Goal: Task Accomplishment & Management: Manage account settings

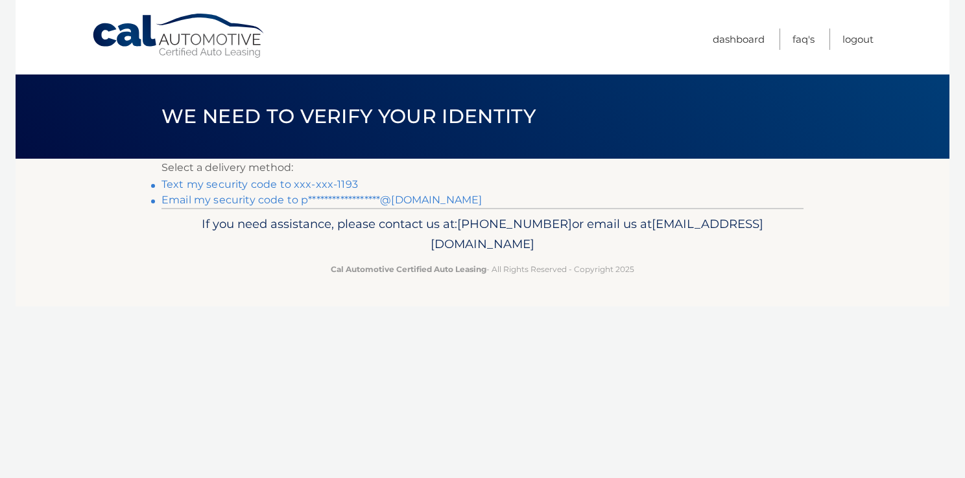
click at [343, 199] on link "**********" at bounding box center [321, 200] width 320 height 12
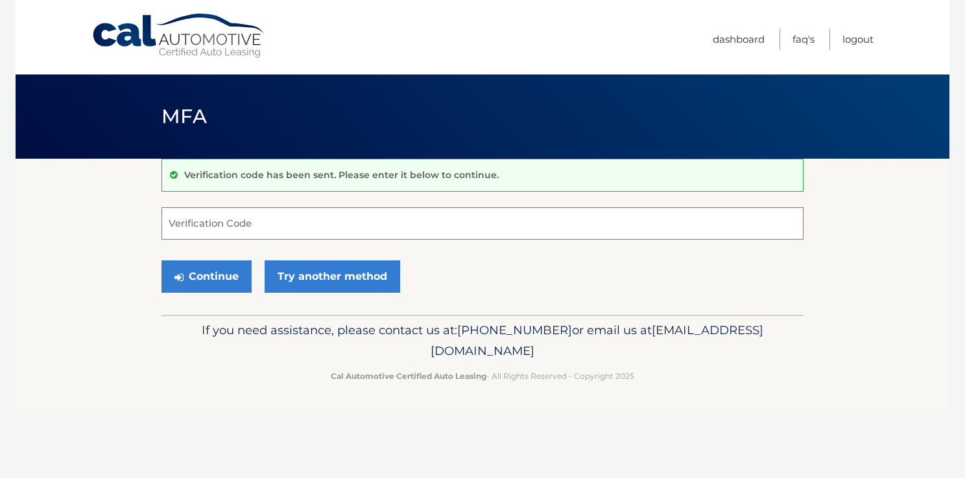
click at [447, 220] on input "Verification Code" at bounding box center [482, 223] width 642 height 32
type input "501071"
click at [208, 276] on button "Continue" at bounding box center [206, 277] width 90 height 32
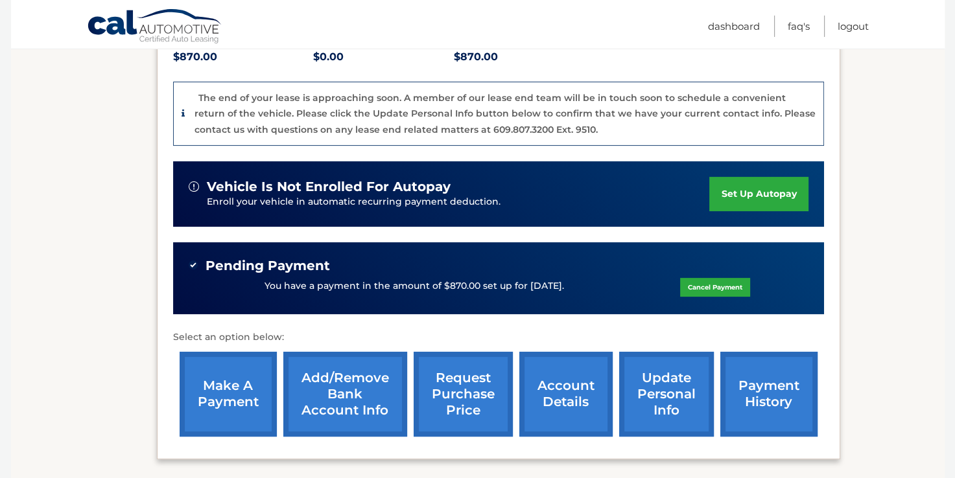
scroll to position [337, 0]
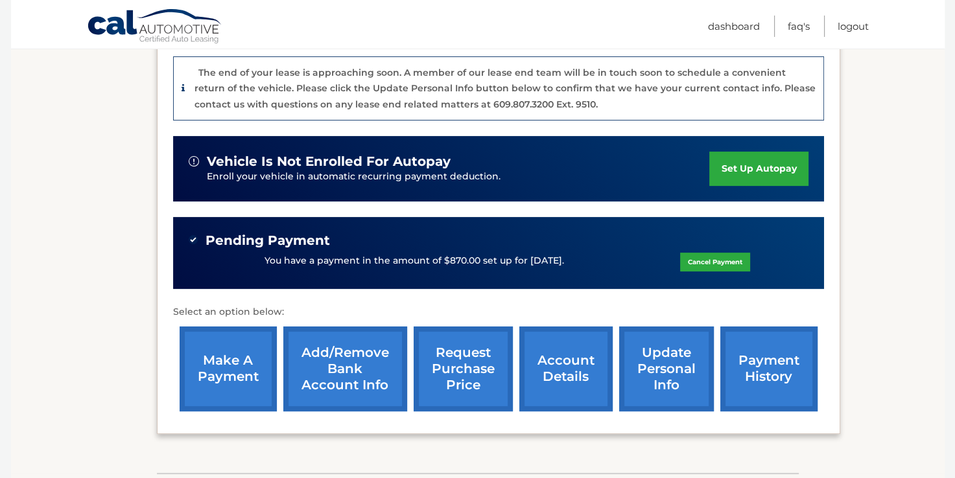
click at [733, 341] on link "payment history" at bounding box center [768, 369] width 97 height 85
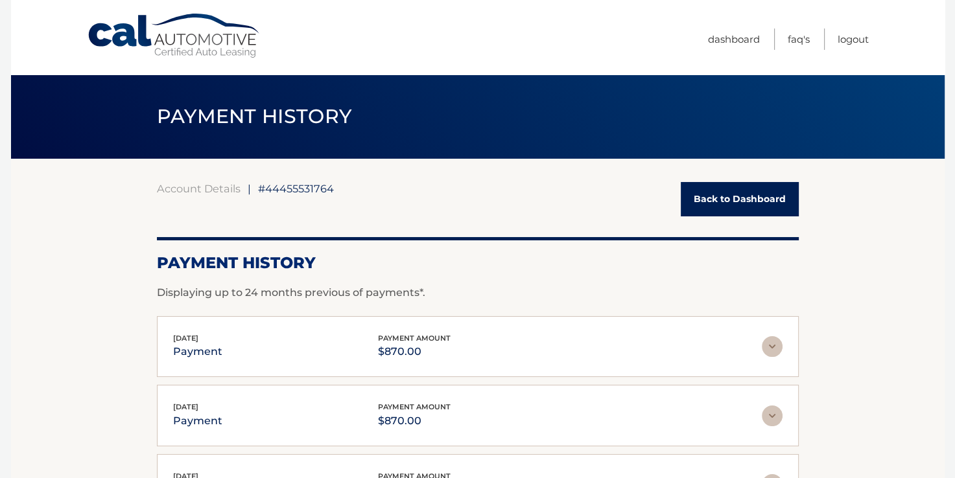
click at [702, 201] on link "Back to Dashboard" at bounding box center [740, 199] width 118 height 34
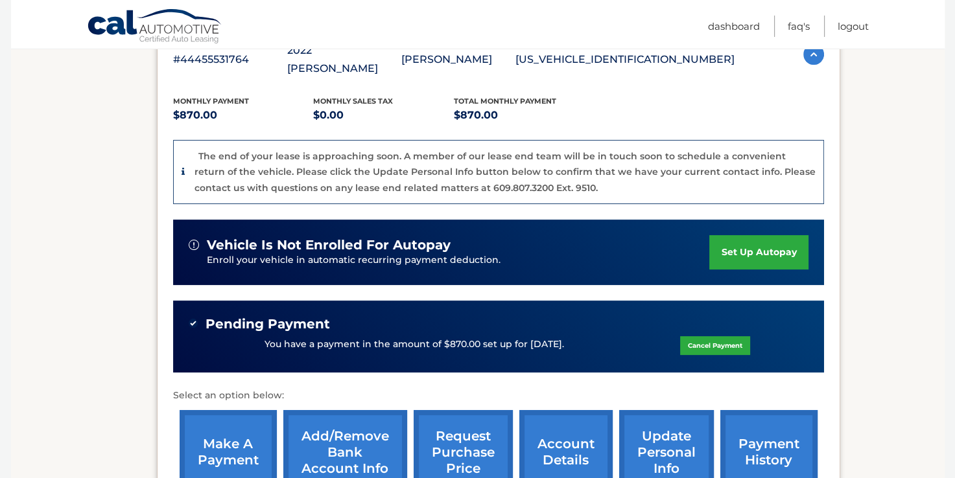
scroll to position [311, 0]
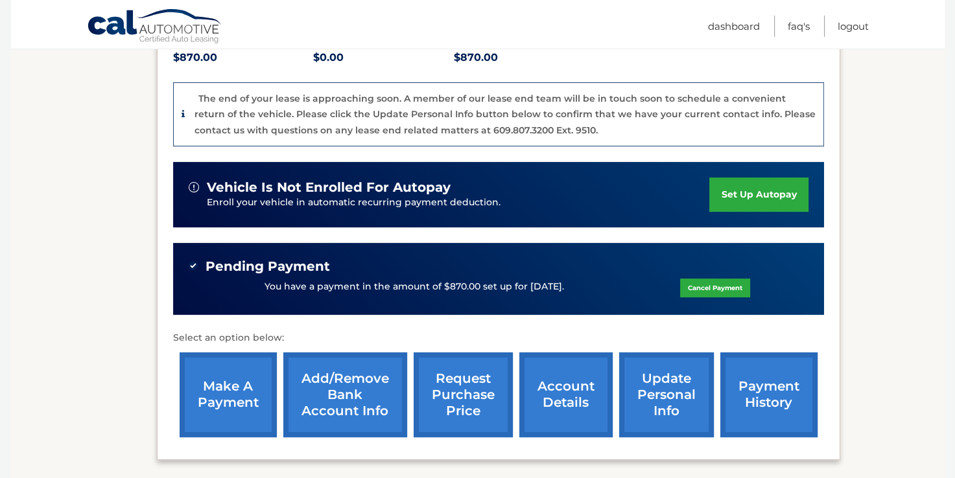
click at [216, 374] on link "make a payment" at bounding box center [228, 395] width 97 height 85
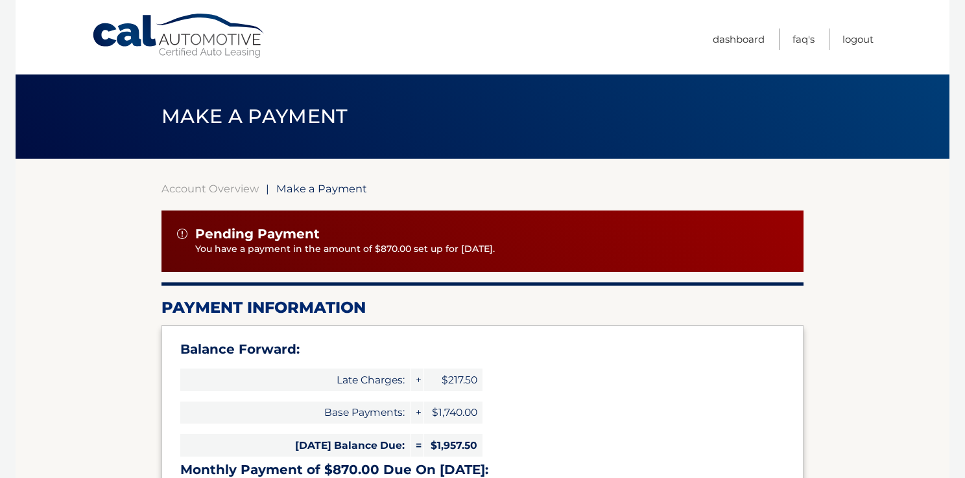
select select "Nzk5MWEyYTQtZTY5NC00NDI0LTkyNDctMWI1NDU3MGVlZjJl"
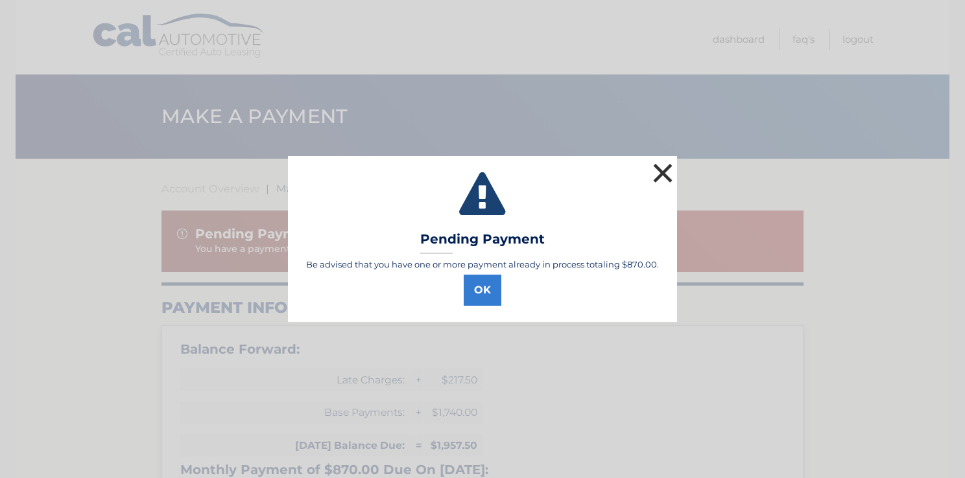
click at [661, 177] on button "×" at bounding box center [663, 173] width 26 height 26
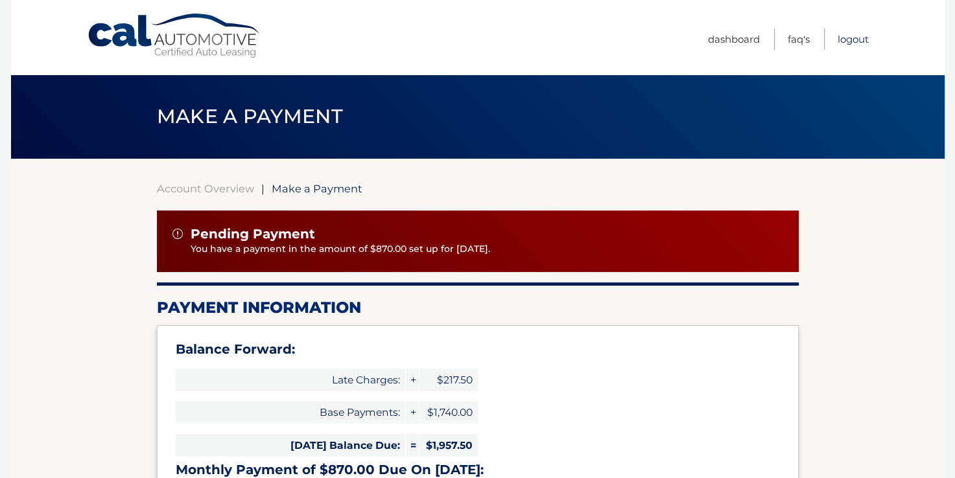
click at [854, 40] on link "Logout" at bounding box center [853, 39] width 31 height 21
